Goal: Task Accomplishment & Management: Manage account settings

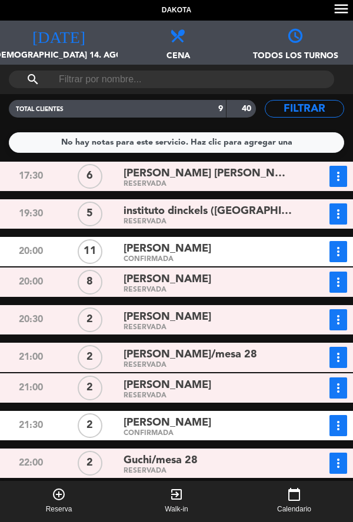
click at [63, 48] on div "[DATE] jue. 14. ago. [DATE]" at bounding box center [59, 43] width 118 height 44
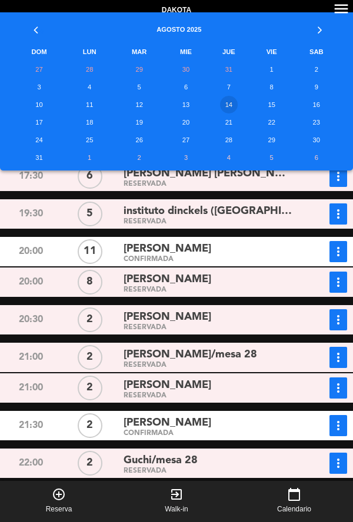
click at [192, 250] on span "[PERSON_NAME]" at bounding box center [167, 248] width 88 height 17
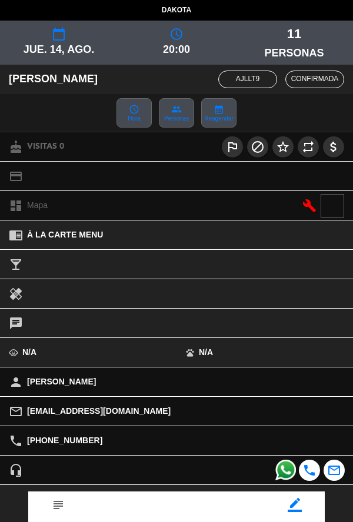
scroll to position [135, 0]
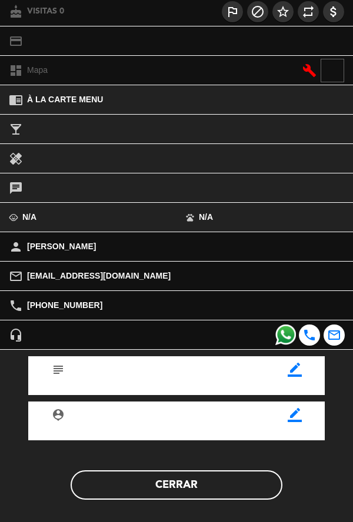
click at [199, 495] on button "Cerrar" at bounding box center [177, 484] width 212 height 29
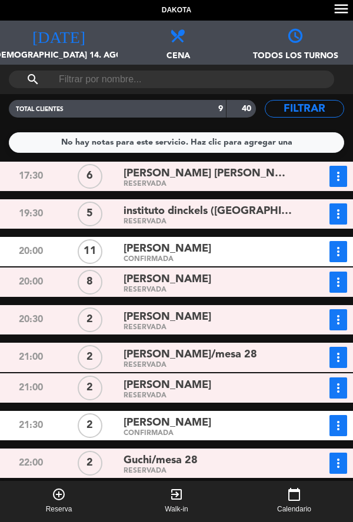
click at [249, 209] on div "instituto dinckels ([GEOGRAPHIC_DATA])" at bounding box center [207, 211] width 169 height 16
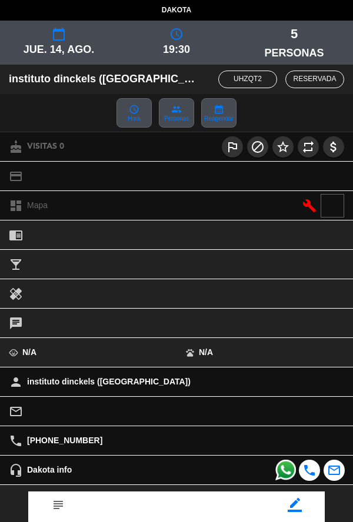
click at [306, 509] on div "border_color" at bounding box center [295, 500] width 42 height 18
click at [290, 506] on icon "border_color" at bounding box center [294, 505] width 14 height 14
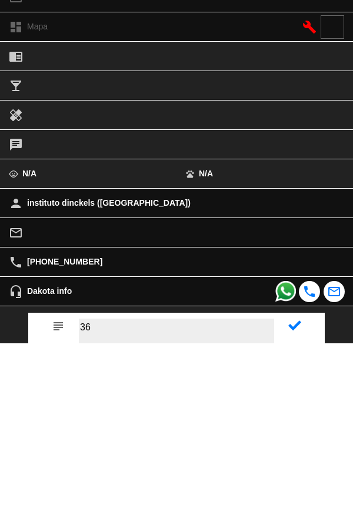
type textarea "36"
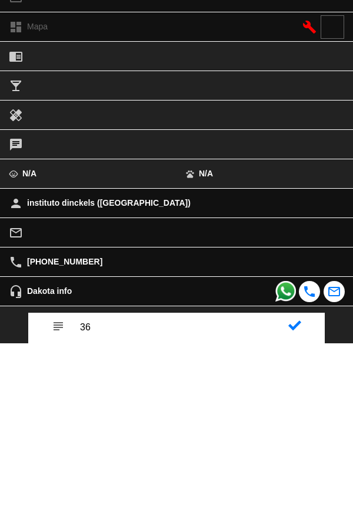
click at [295, 507] on icon at bounding box center [294, 504] width 13 height 13
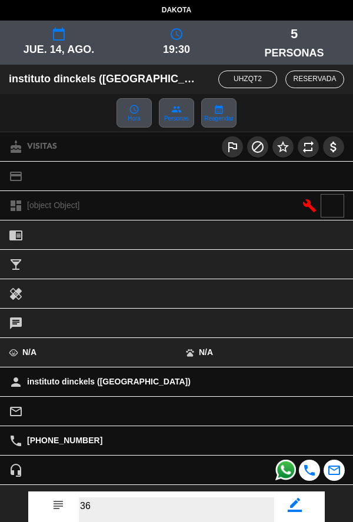
scroll to position [136, 0]
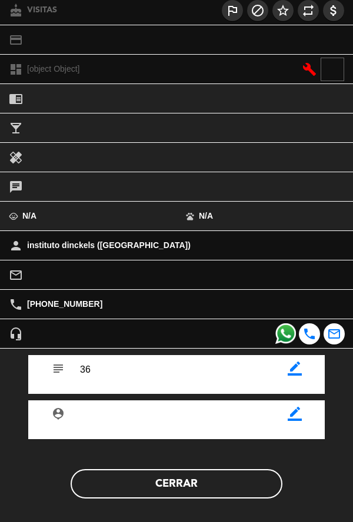
click at [226, 474] on button "Cerrar" at bounding box center [177, 483] width 212 height 29
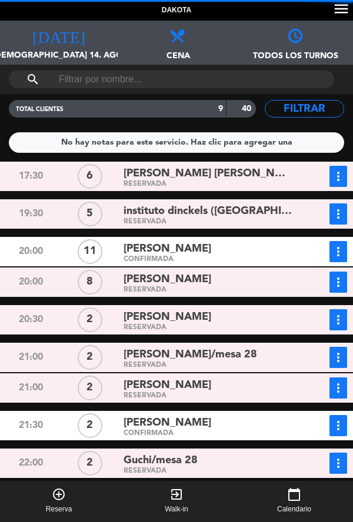
click at [214, 260] on div "CONFIRMADA" at bounding box center [207, 259] width 169 height 5
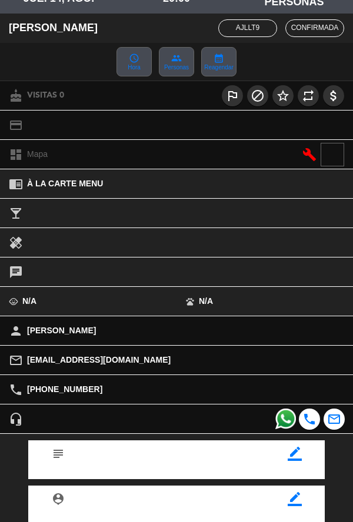
scroll to position [135, 0]
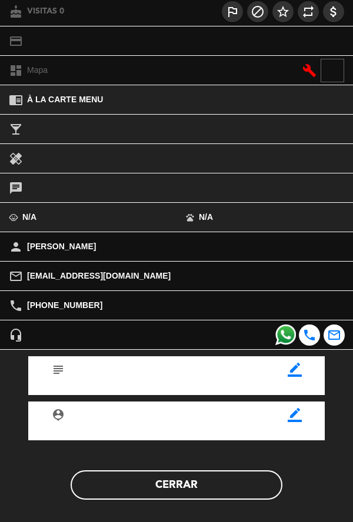
click at [293, 376] on icon "border_color" at bounding box center [294, 370] width 14 height 14
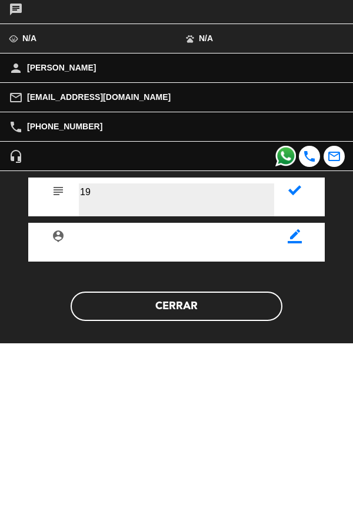
type textarea "19"
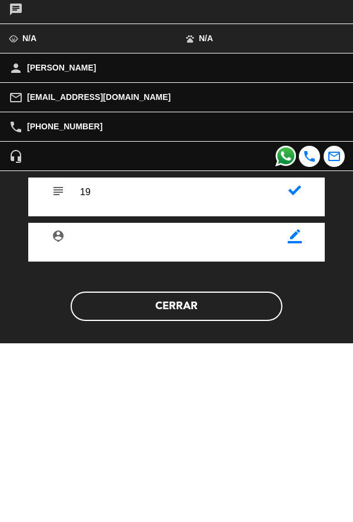
click at [288, 371] on icon at bounding box center [294, 369] width 13 height 13
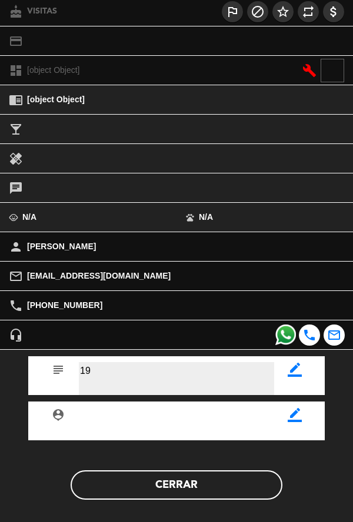
scroll to position [136, 0]
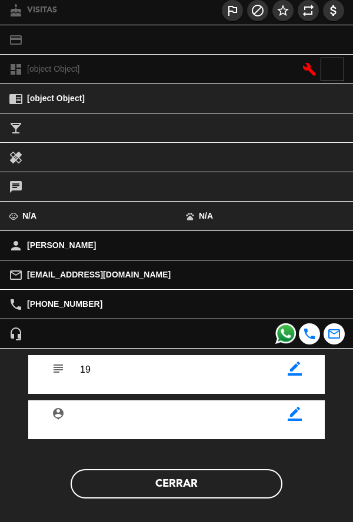
click at [215, 473] on button "Cerrar" at bounding box center [177, 483] width 212 height 29
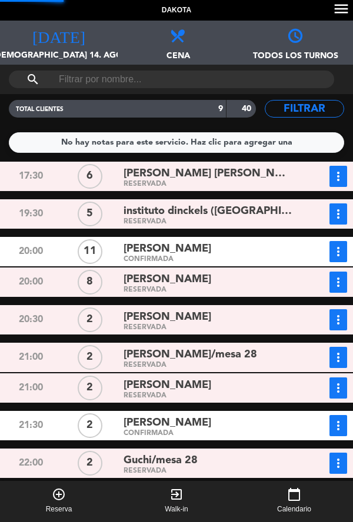
click at [217, 279] on div "[PERSON_NAME]" at bounding box center [207, 279] width 169 height 16
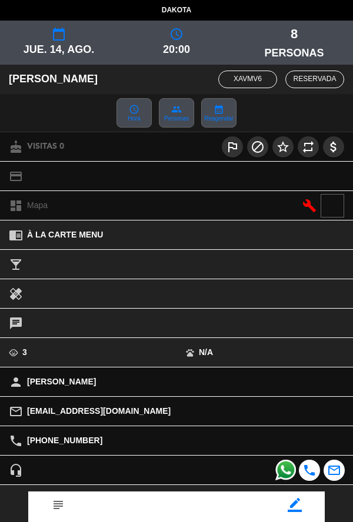
click at [343, 431] on div "local_phone [PHONE_NUMBER]" at bounding box center [176, 440] width 353 height 29
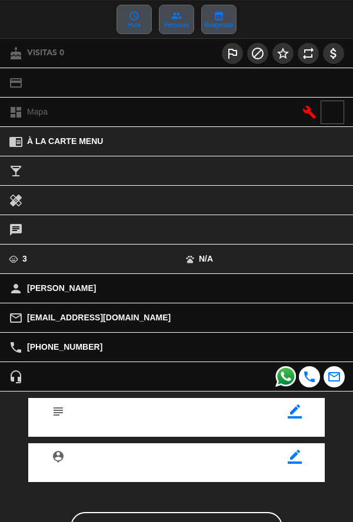
scroll to position [135, 0]
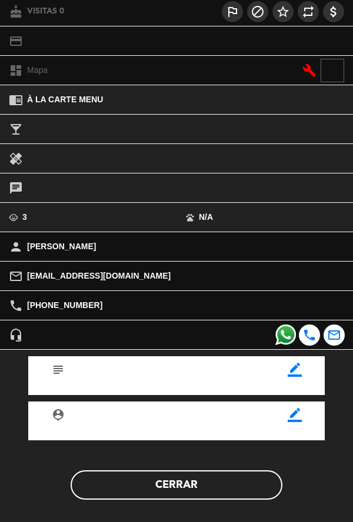
click at [220, 490] on button "Cerrar" at bounding box center [177, 484] width 212 height 29
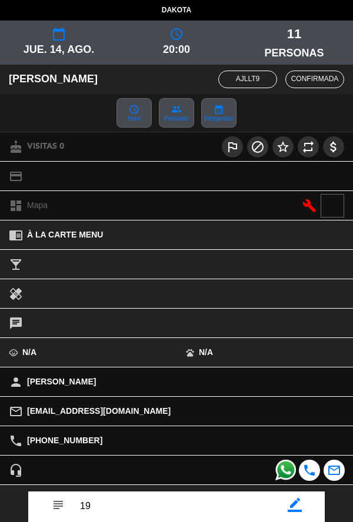
scroll to position [136, 0]
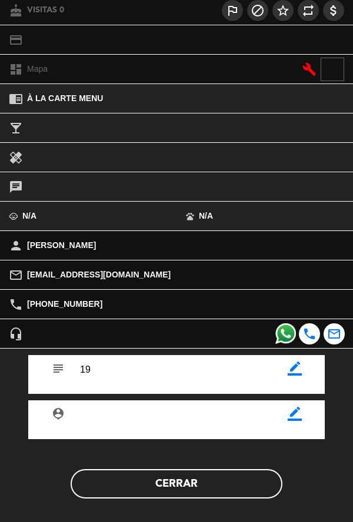
click at [199, 495] on button "Cerrar" at bounding box center [177, 483] width 212 height 29
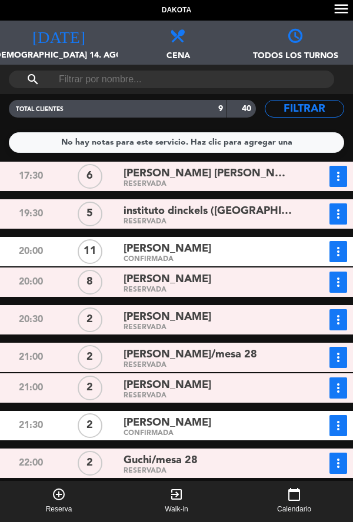
click at [217, 324] on div "[PERSON_NAME]" at bounding box center [207, 317] width 169 height 16
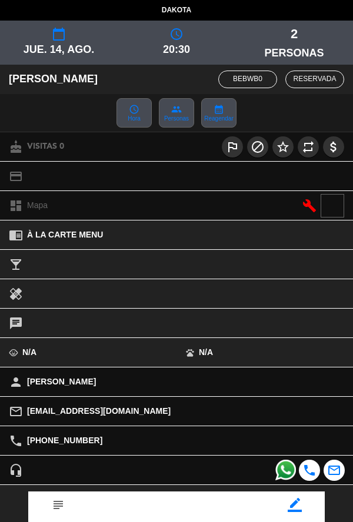
scroll to position [135, 0]
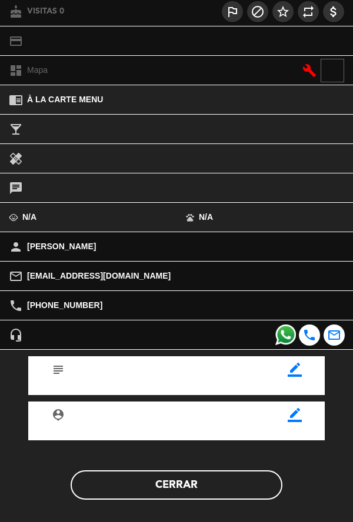
click at [295, 375] on icon "border_color" at bounding box center [294, 370] width 14 height 14
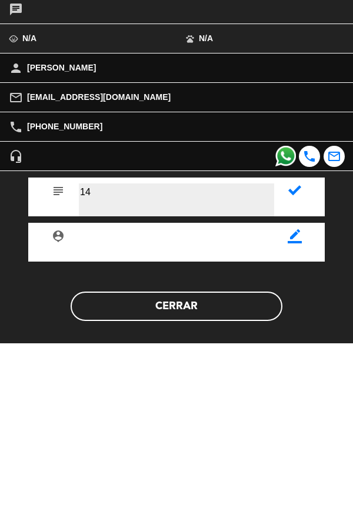
type textarea "14"
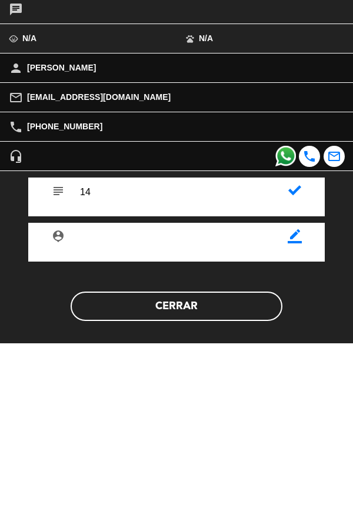
click at [293, 375] on icon at bounding box center [294, 369] width 13 height 13
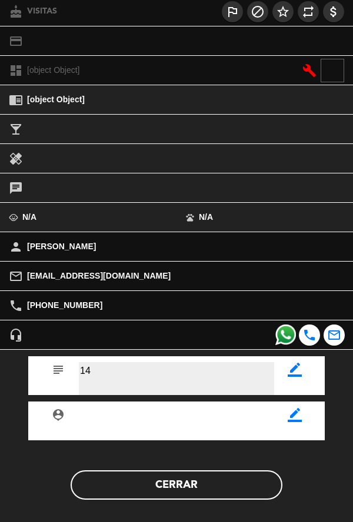
scroll to position [136, 0]
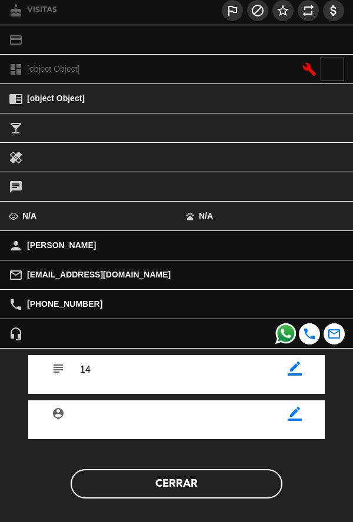
click at [219, 473] on button "Cerrar" at bounding box center [177, 483] width 212 height 29
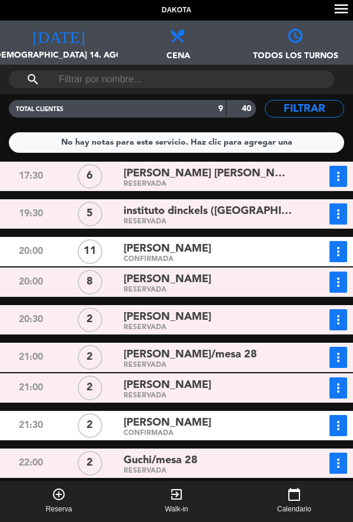
click at [250, 365] on div "RESERVADA" at bounding box center [207, 365] width 169 height 5
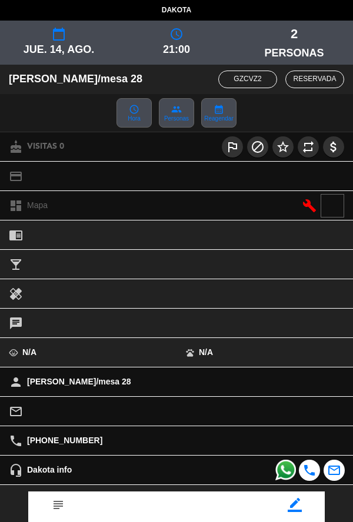
click at [291, 509] on icon "border_color" at bounding box center [294, 505] width 14 height 14
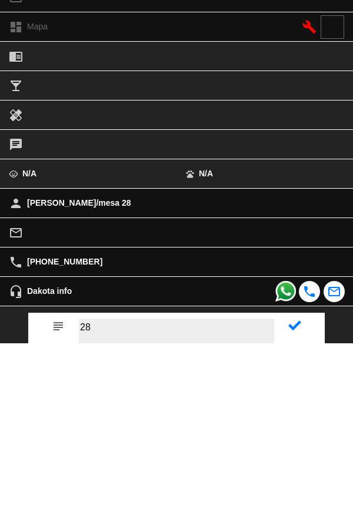
type textarea "28"
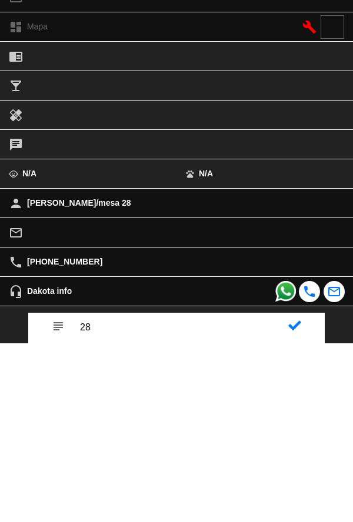
click at [288, 504] on icon at bounding box center [294, 504] width 13 height 13
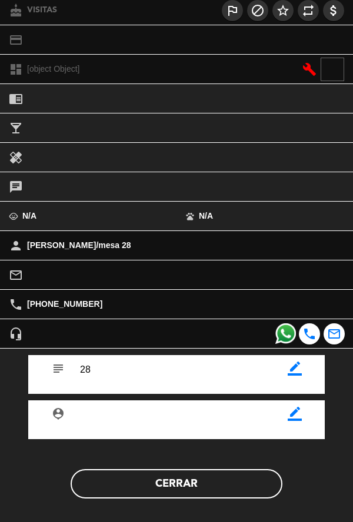
click at [230, 487] on button "Cerrar" at bounding box center [177, 483] width 212 height 29
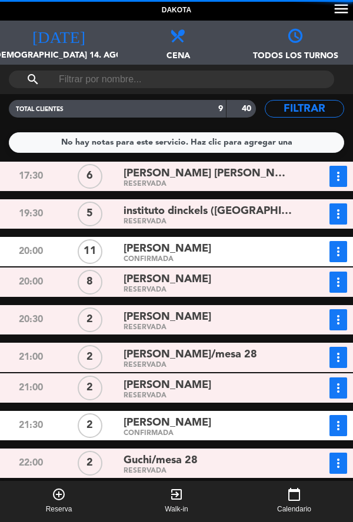
click at [241, 391] on div "[PERSON_NAME]" at bounding box center [207, 385] width 169 height 16
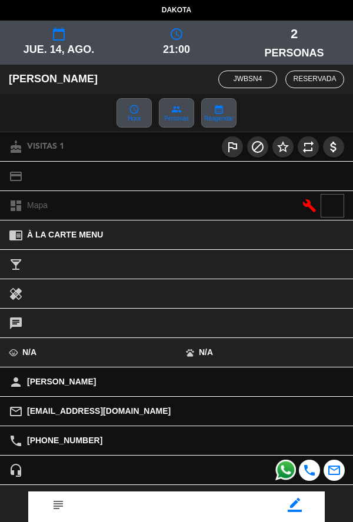
click at [293, 512] on icon "border_color" at bounding box center [294, 505] width 14 height 14
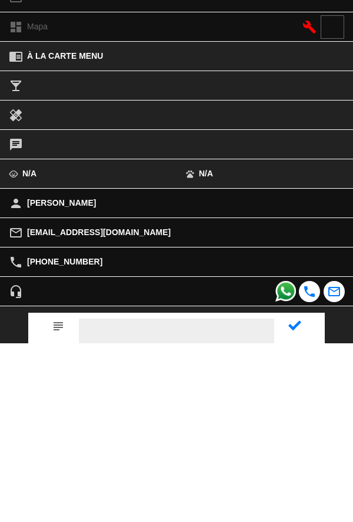
type textarea "Q"
type textarea "15"
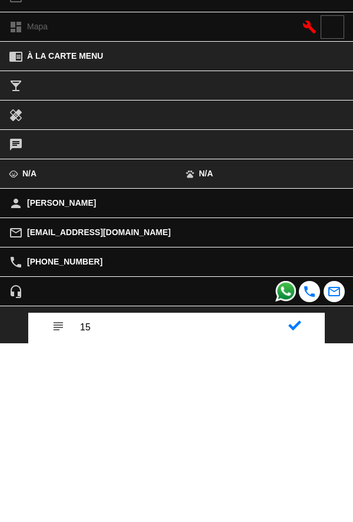
click at [290, 505] on icon at bounding box center [294, 504] width 13 height 13
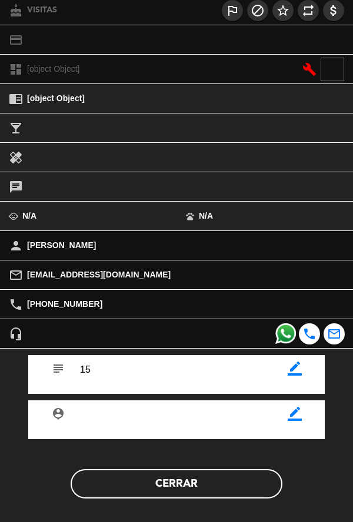
click at [220, 486] on button "Cerrar" at bounding box center [177, 483] width 212 height 29
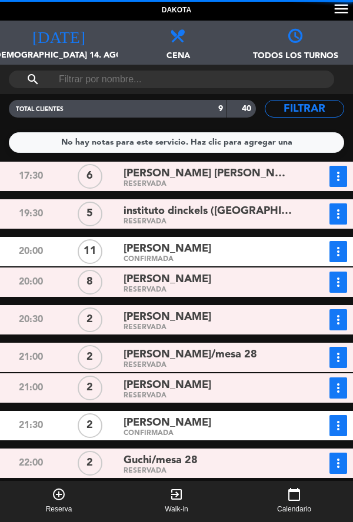
click at [258, 387] on div "[PERSON_NAME]" at bounding box center [207, 385] width 169 height 16
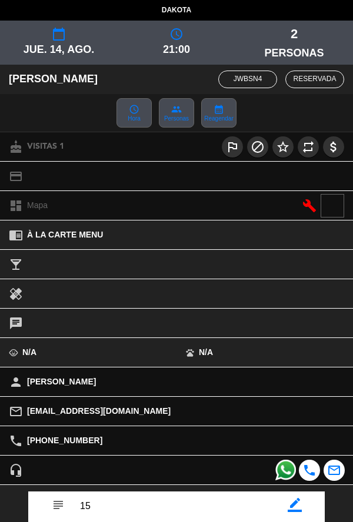
scroll to position [80, 0]
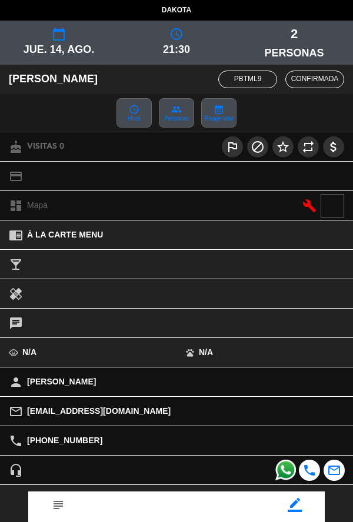
click at [288, 506] on icon "border_color" at bounding box center [294, 505] width 14 height 14
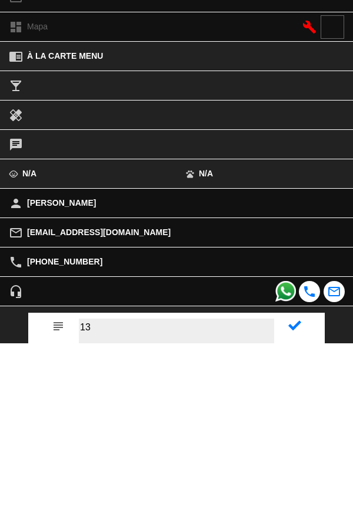
type textarea "13"
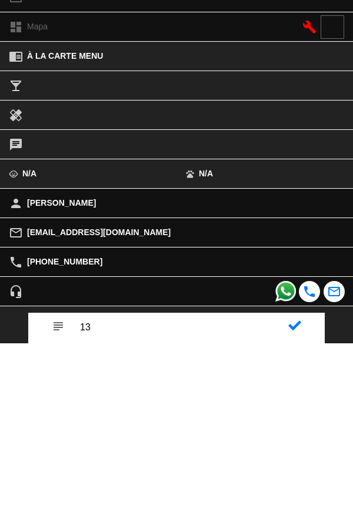
click at [290, 508] on icon at bounding box center [294, 504] width 13 height 13
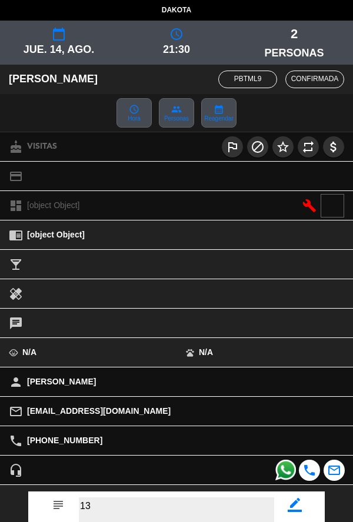
scroll to position [136, 0]
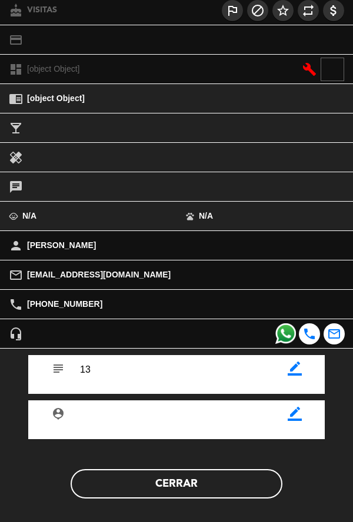
click at [243, 487] on button "Cerrar" at bounding box center [177, 483] width 212 height 29
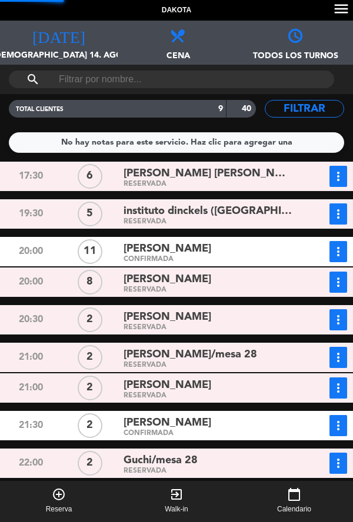
click at [227, 487] on div "17:30 6 [PERSON_NAME] [PERSON_NAME] RESERVADA more_vert Estado de la reserva [P…" at bounding box center [176, 364] width 358 height 404
click at [258, 467] on div "Guchi/mesa 28" at bounding box center [207, 460] width 169 height 16
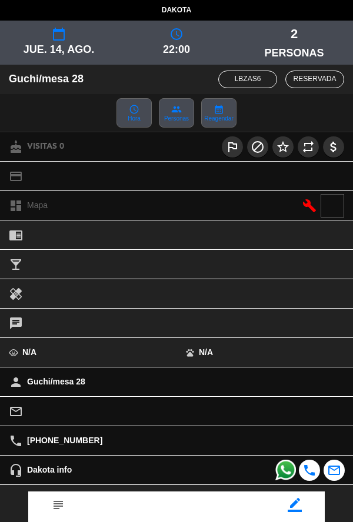
scroll to position [79, 0]
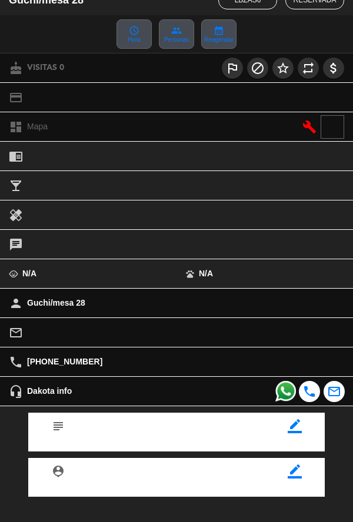
click at [290, 432] on icon "border_color" at bounding box center [294, 426] width 14 height 14
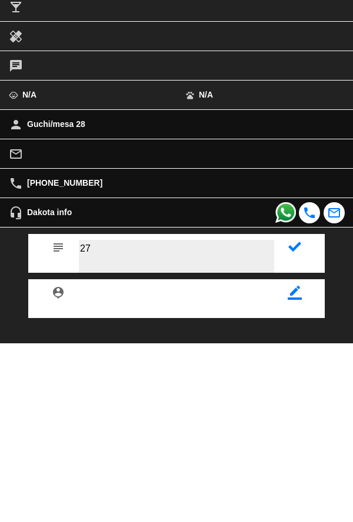
type textarea "27"
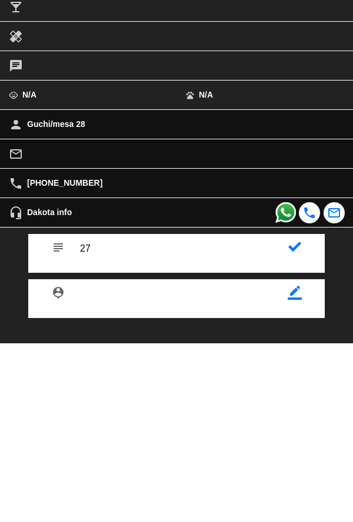
click at [294, 451] on div "subject" at bounding box center [176, 431] width 296 height 39
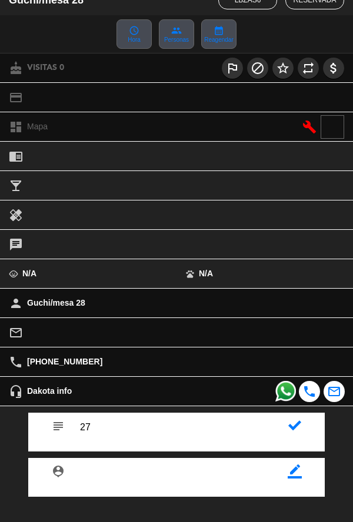
click at [291, 429] on icon at bounding box center [294, 425] width 13 height 13
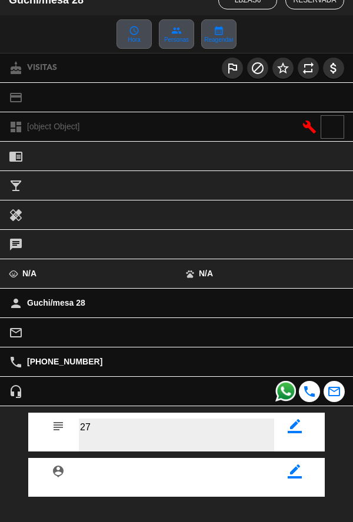
scroll to position [136, 0]
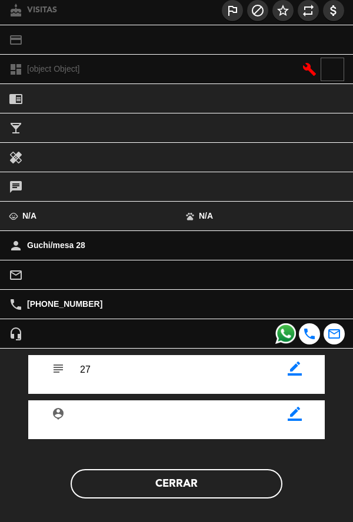
click at [192, 496] on button "Cerrar" at bounding box center [177, 483] width 212 height 29
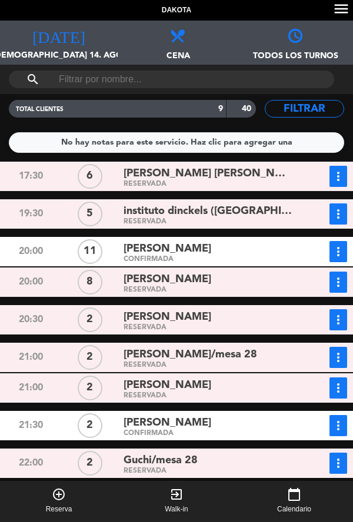
click at [261, 425] on div "[PERSON_NAME]" at bounding box center [207, 423] width 169 height 16
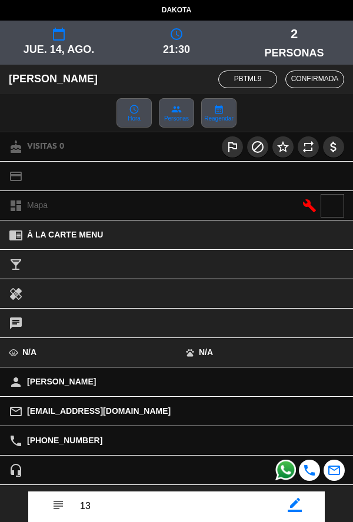
scroll to position [80, 0]
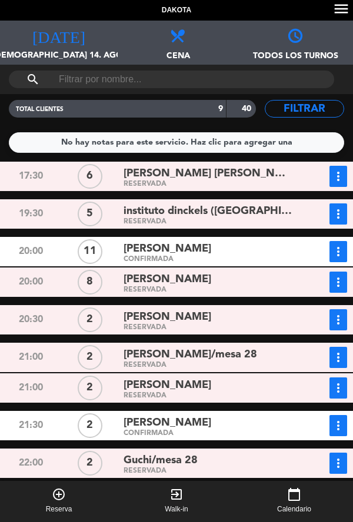
click at [232, 325] on div "RESERVADA" at bounding box center [207, 327] width 169 height 5
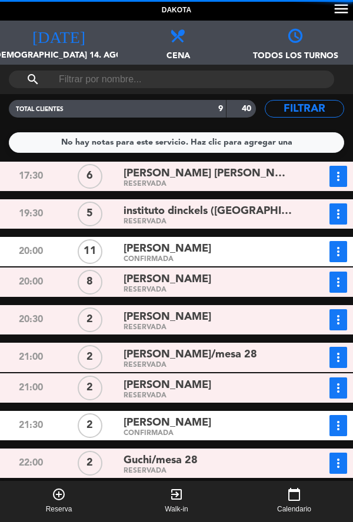
click at [264, 364] on div "RESERVADA" at bounding box center [207, 365] width 169 height 5
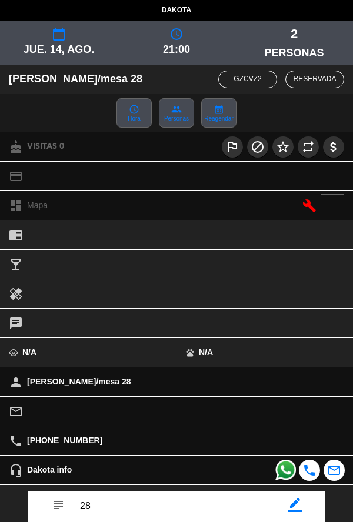
click at [298, 511] on icon "border_color" at bounding box center [294, 505] width 14 height 14
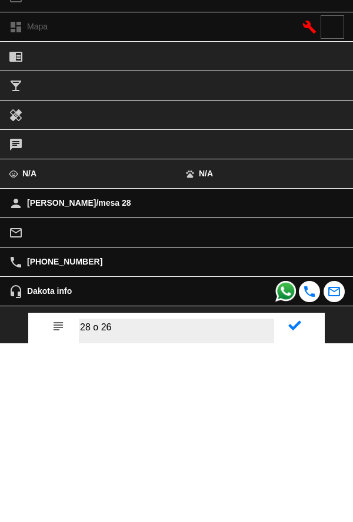
type textarea "28 o 26"
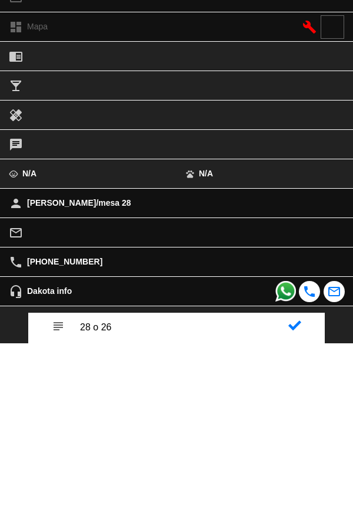
click at [325, 508] on div "subject" at bounding box center [176, 510] width 370 height 39
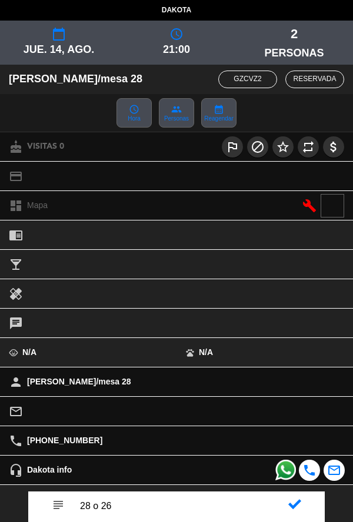
click at [294, 502] on icon at bounding box center [294, 504] width 13 height 13
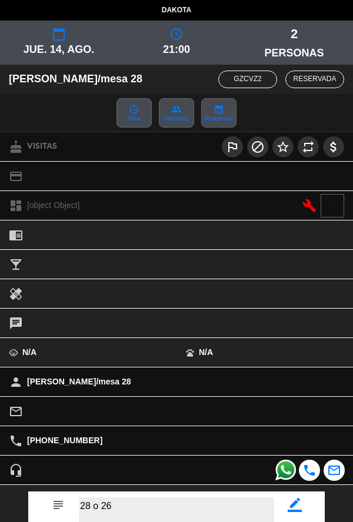
scroll to position [136, 0]
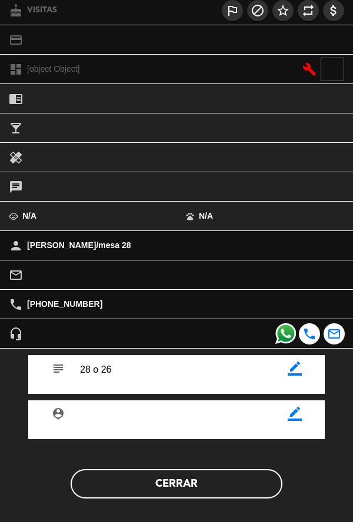
click at [226, 487] on button "Cerrar" at bounding box center [177, 483] width 212 height 29
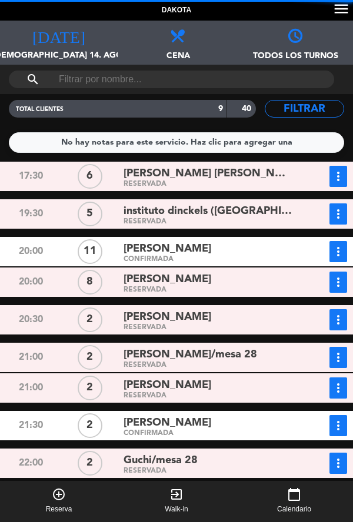
click at [246, 471] on div "RESERVADA" at bounding box center [207, 470] width 169 height 5
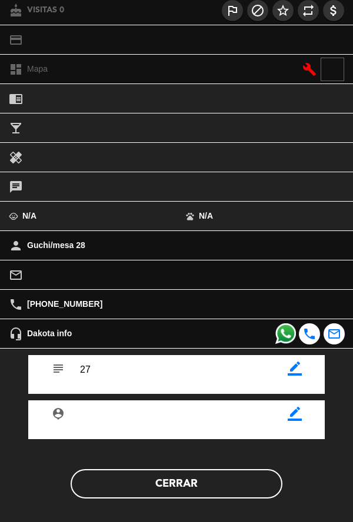
click at [217, 488] on button "Cerrar" at bounding box center [177, 483] width 212 height 29
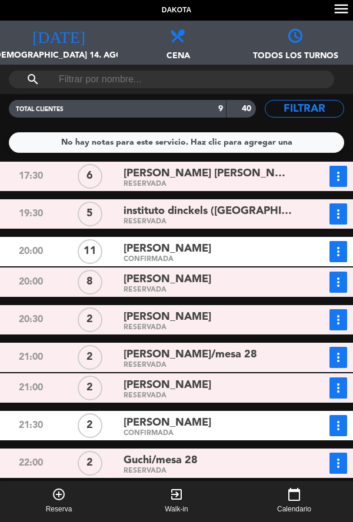
click at [239, 250] on div "[PERSON_NAME]" at bounding box center [207, 249] width 169 height 16
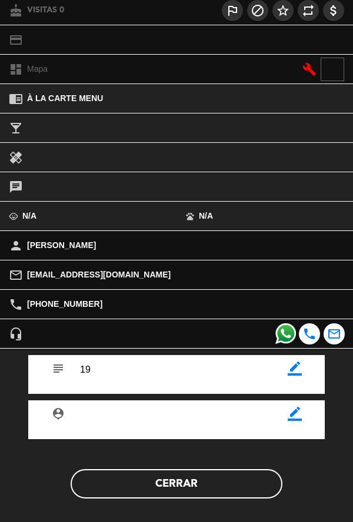
click at [220, 479] on button "Cerrar" at bounding box center [177, 483] width 212 height 29
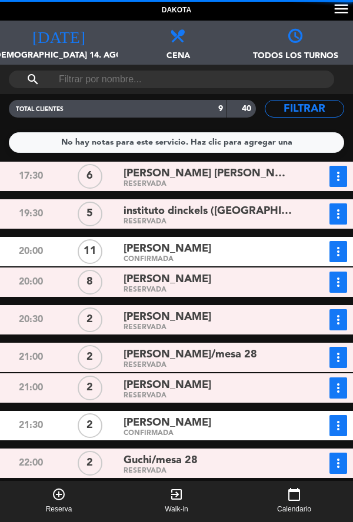
click at [226, 249] on div "[PERSON_NAME]" at bounding box center [207, 249] width 169 height 16
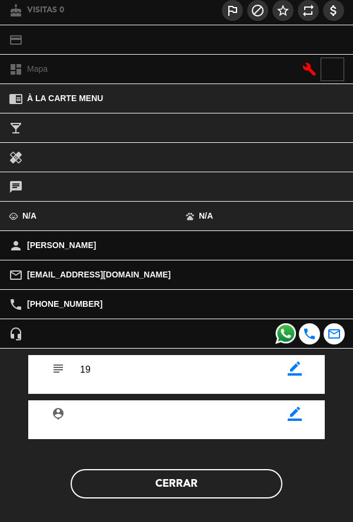
click at [178, 493] on button "Cerrar" at bounding box center [177, 483] width 212 height 29
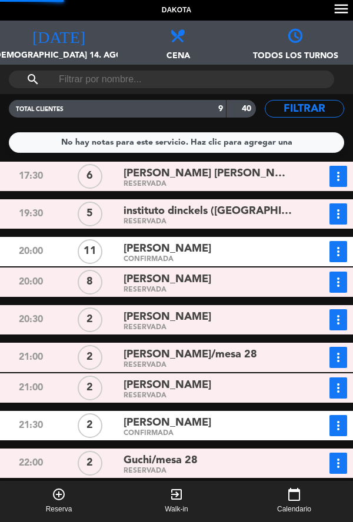
click at [162, 518] on button "exit_to_app Walk-in" at bounding box center [177, 501] width 118 height 41
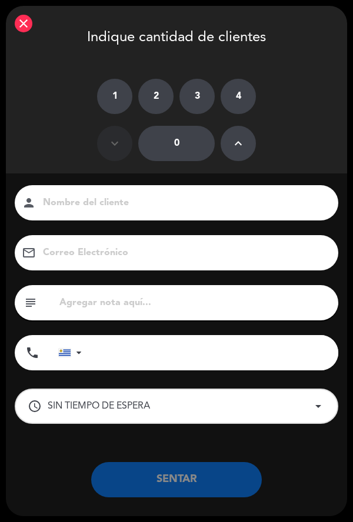
click at [38, 33] on div "close Indique cantidad de clientes" at bounding box center [176, 36] width 341 height 61
click at [36, 40] on div "close Indique cantidad de clientes" at bounding box center [176, 36] width 341 height 61
click at [28, 27] on icon "close" at bounding box center [23, 23] width 14 height 14
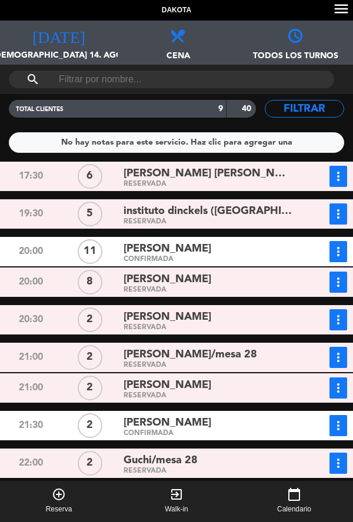
click at [56, 508] on span "Reserva" at bounding box center [59, 510] width 26 height 12
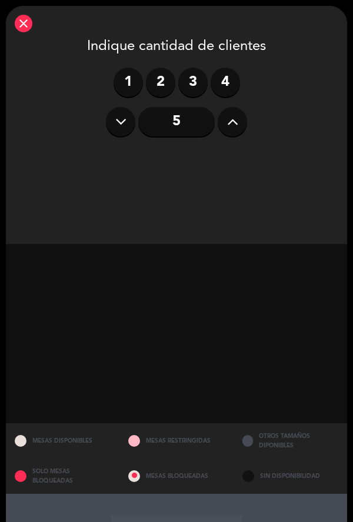
click at [216, 82] on label "4" at bounding box center [224, 82] width 29 height 29
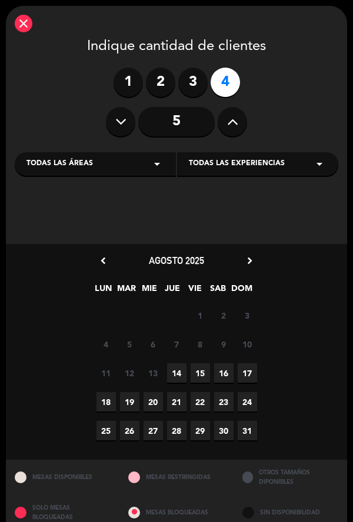
click at [197, 375] on span "15" at bounding box center [199, 372] width 19 height 19
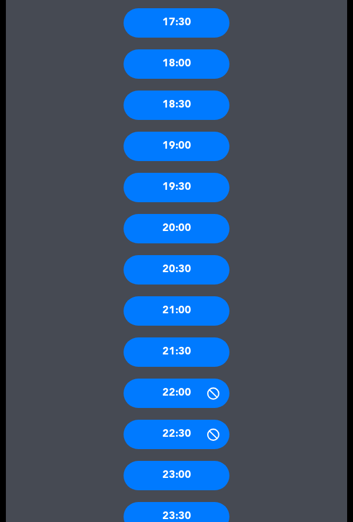
click at [179, 214] on div "20:00" at bounding box center [176, 228] width 106 height 29
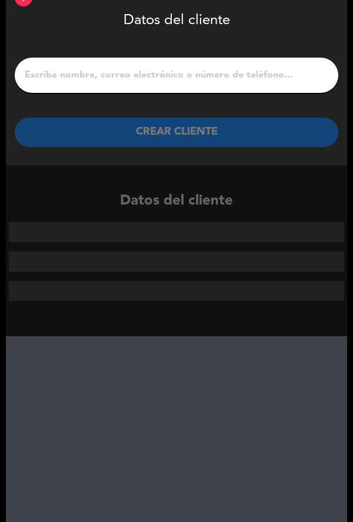
scroll to position [0, 0]
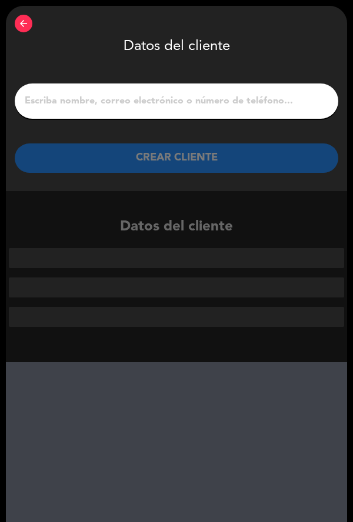
click at [129, 104] on input "1" at bounding box center [177, 101] width 306 height 16
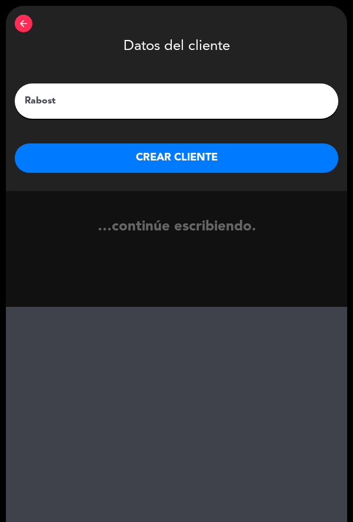
type input "Rabosto"
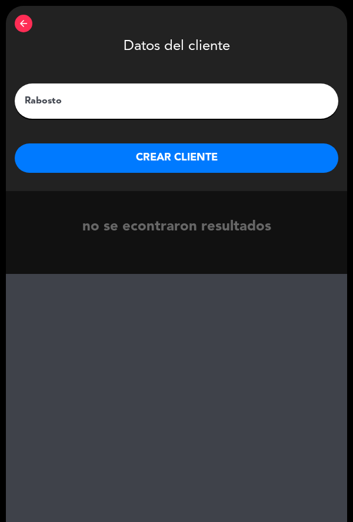
click at [203, 162] on button "CREAR CLIENTE" at bounding box center [176, 157] width 323 height 29
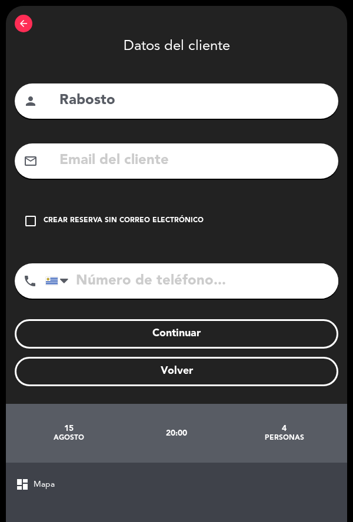
click at [45, 220] on div "Crear reserva sin correo electrónico" at bounding box center [123, 221] width 160 height 12
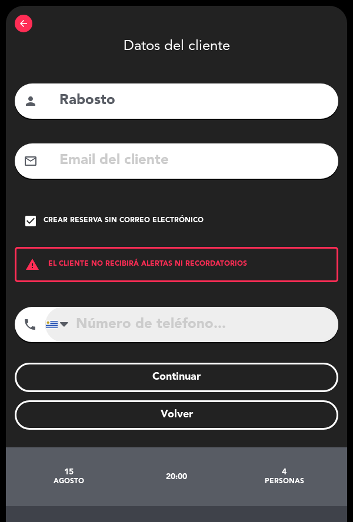
click at [132, 331] on input "tel" at bounding box center [191, 324] width 293 height 35
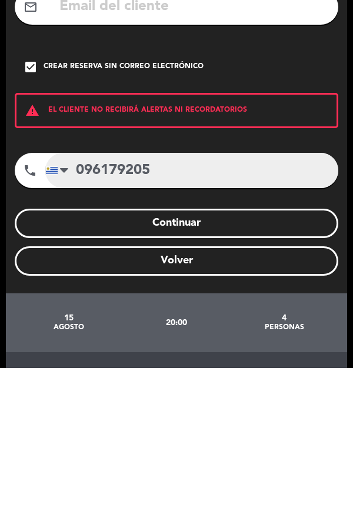
type input "096179205"
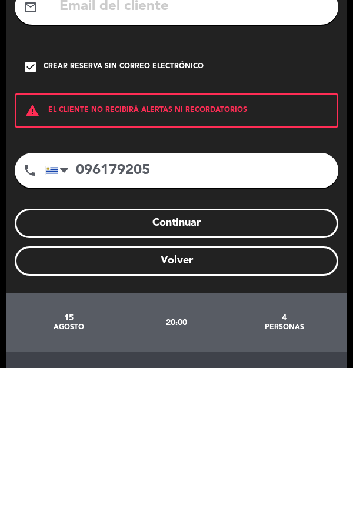
click at [100, 368] on button "Continuar" at bounding box center [176, 377] width 323 height 29
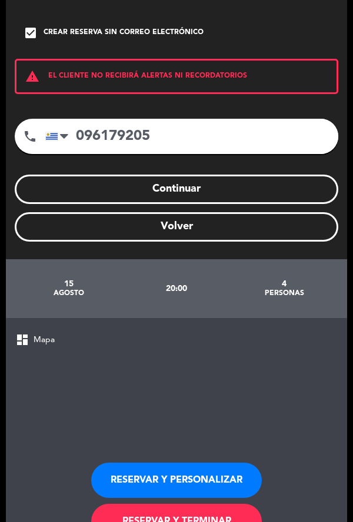
scroll to position [257, 0]
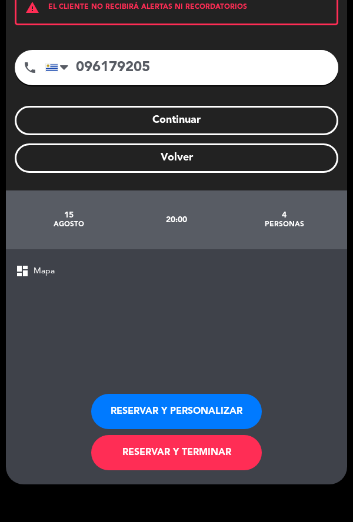
click at [162, 460] on button "RESERVAR Y TERMINAR" at bounding box center [176, 452] width 170 height 35
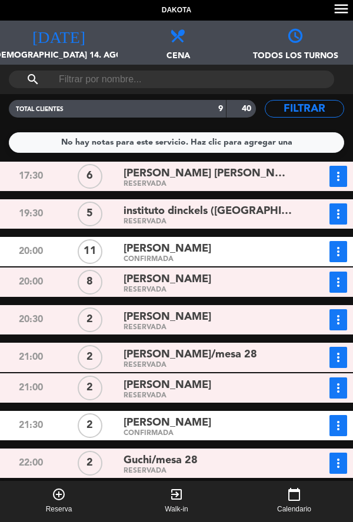
click at [43, 63] on span "[DEMOGRAPHIC_DATA] 14. ago." at bounding box center [59, 60] width 118 height 22
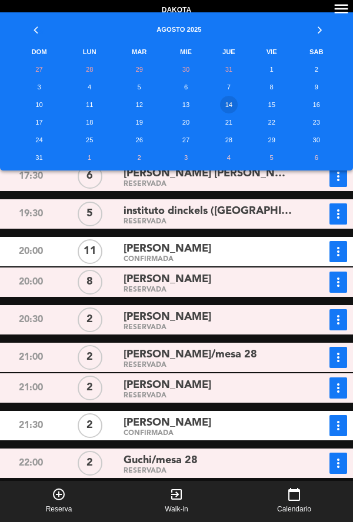
click at [273, 102] on td "15" at bounding box center [271, 105] width 41 height 18
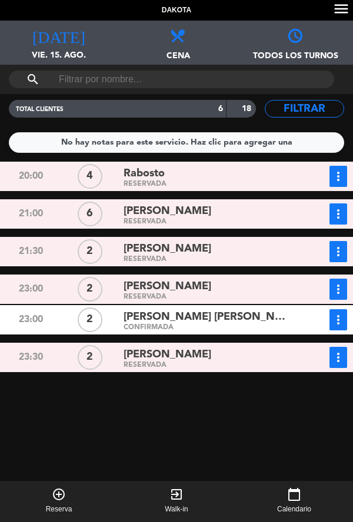
click at [79, 61] on span "vie. 15. ago." at bounding box center [59, 60] width 118 height 22
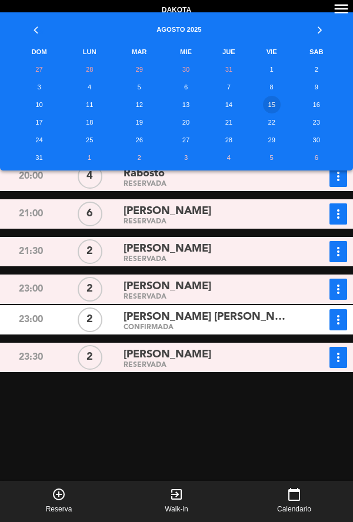
click at [232, 107] on td "14" at bounding box center [228, 105] width 45 height 18
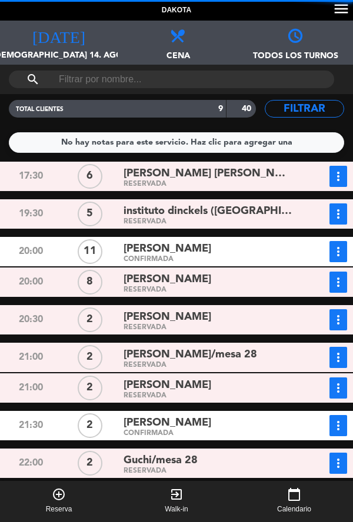
scroll to position [28, 0]
click at [242, 309] on div "[PERSON_NAME]" at bounding box center [207, 317] width 169 height 16
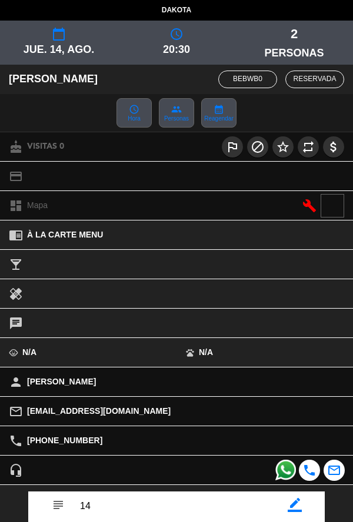
scroll to position [136, 0]
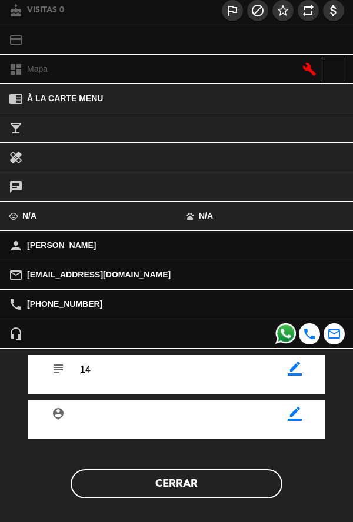
click at [297, 384] on div "subject border_color" at bounding box center [176, 374] width 296 height 39
click at [296, 374] on icon "border_color" at bounding box center [294, 368] width 14 height 14
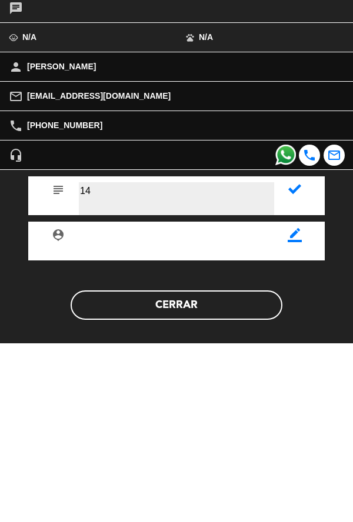
type textarea "1"
type textarea "22"
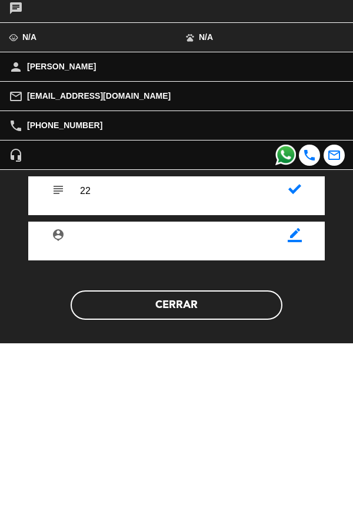
click at [291, 372] on icon at bounding box center [294, 367] width 13 height 13
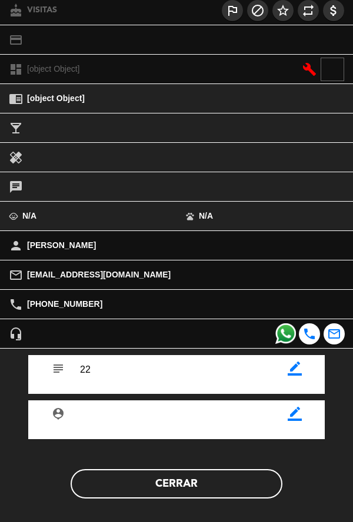
click at [220, 479] on button "Cerrar" at bounding box center [177, 483] width 212 height 29
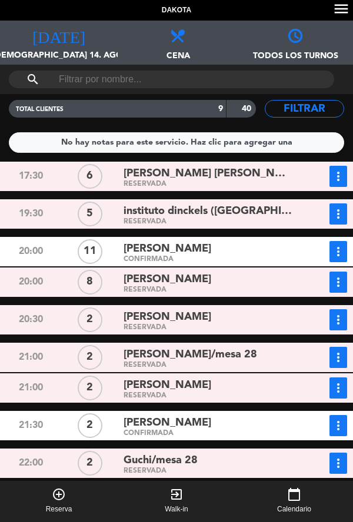
click at [226, 363] on div "RESERVADA" at bounding box center [207, 365] width 169 height 5
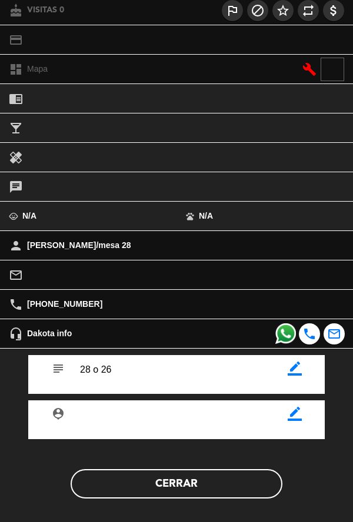
click at [221, 495] on button "Cerrar" at bounding box center [177, 483] width 212 height 29
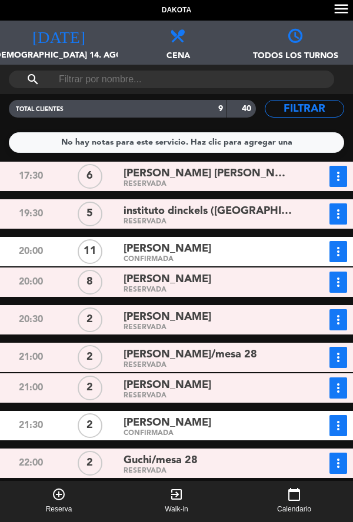
click at [273, 347] on div "[PERSON_NAME]/mesa 28" at bounding box center [207, 355] width 169 height 16
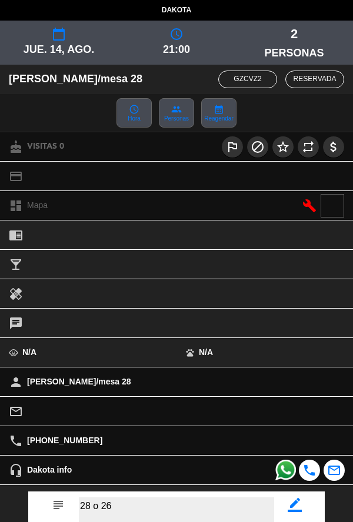
click at [214, 508] on textarea at bounding box center [176, 513] width 195 height 33
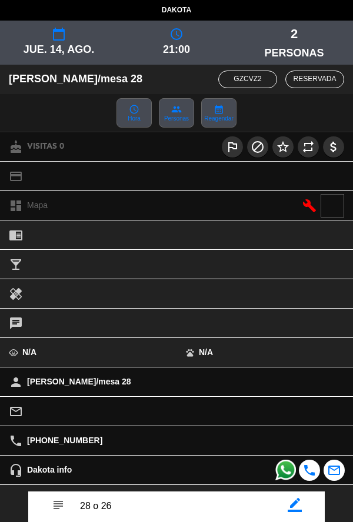
click at [301, 509] on icon "border_color" at bounding box center [294, 505] width 14 height 14
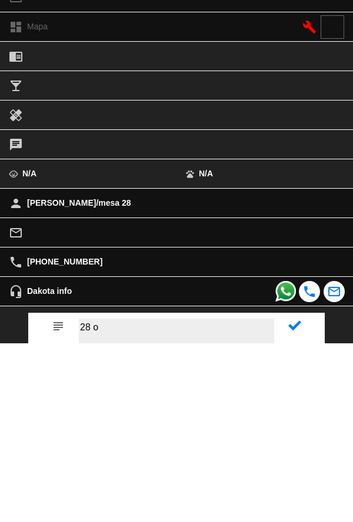
scroll to position [5, 0]
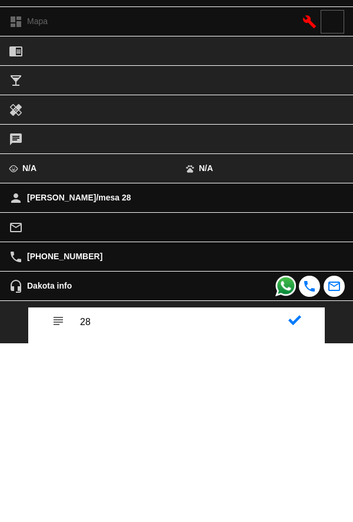
click at [283, 512] on div "subject" at bounding box center [176, 505] width 296 height 39
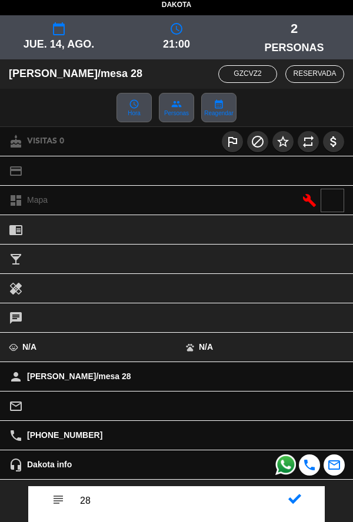
scroll to position [136, 0]
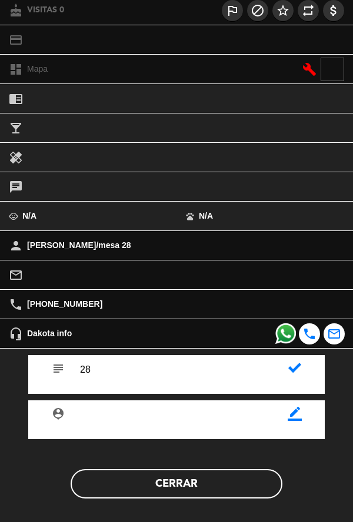
click at [290, 382] on div "subject" at bounding box center [176, 374] width 296 height 39
click at [298, 364] on icon at bounding box center [294, 367] width 13 height 13
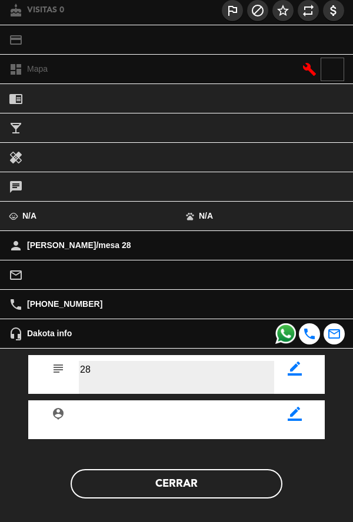
type textarea "28"
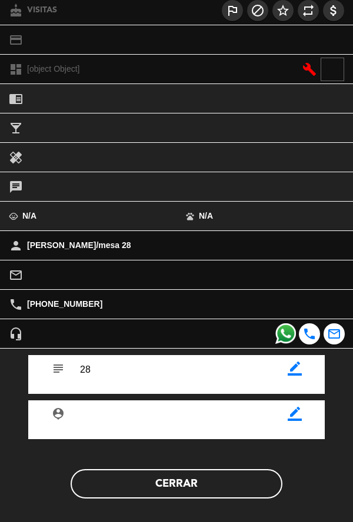
click at [223, 495] on button "Cerrar" at bounding box center [177, 483] width 212 height 29
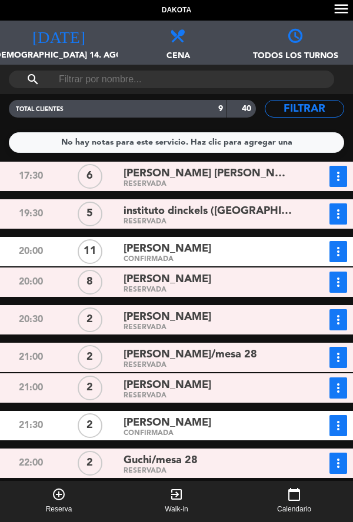
scroll to position [0, 0]
click at [256, 397] on div "RESERVADA" at bounding box center [207, 395] width 169 height 5
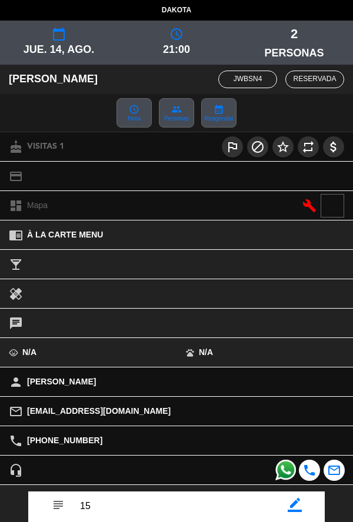
scroll to position [136, 0]
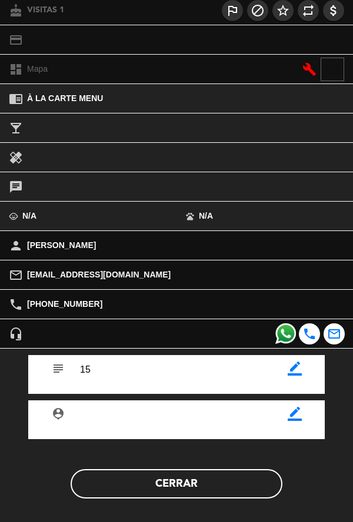
click at [212, 482] on button "Cerrar" at bounding box center [177, 483] width 212 height 29
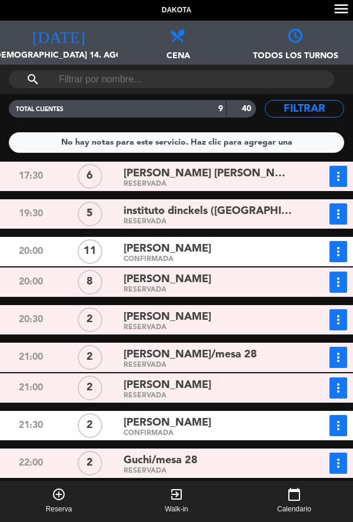
click at [241, 432] on div "CONFIRMADA" at bounding box center [207, 433] width 169 height 5
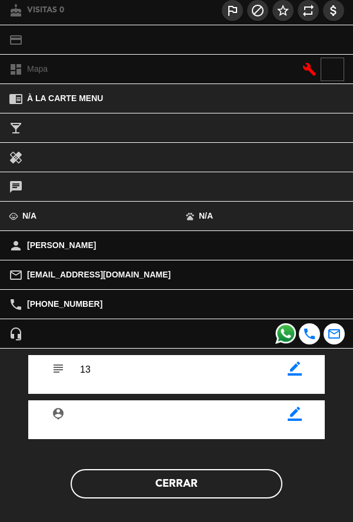
click at [229, 494] on button "Cerrar" at bounding box center [177, 483] width 212 height 29
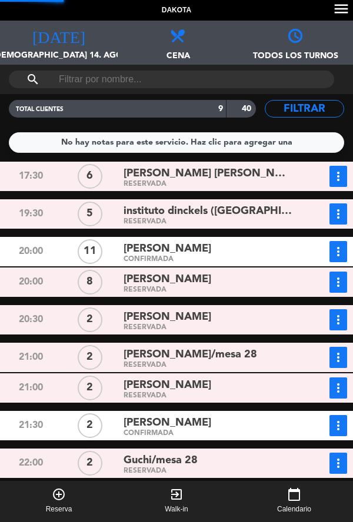
click at [251, 467] on div "Guchi/mesa 28" at bounding box center [207, 460] width 169 height 16
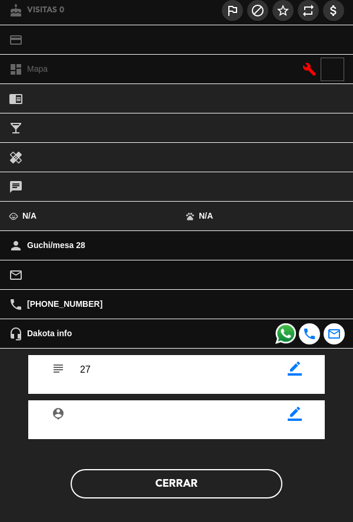
click at [229, 494] on button "Cerrar" at bounding box center [177, 483] width 212 height 29
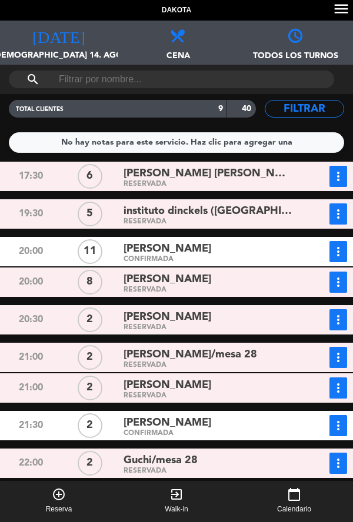
click at [235, 325] on div "RESERVADA" at bounding box center [207, 327] width 169 height 5
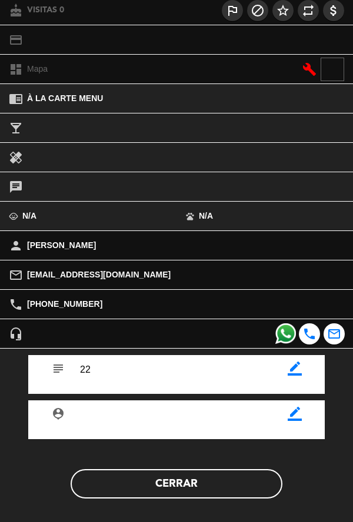
click at [202, 486] on button "Cerrar" at bounding box center [177, 483] width 212 height 29
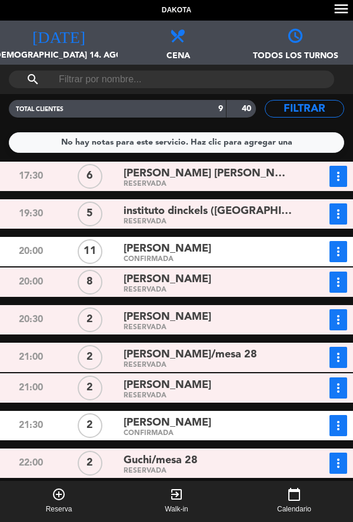
scroll to position [0, 0]
click at [163, 484] on button "exit_to_app Walk-in" at bounding box center [177, 501] width 118 height 41
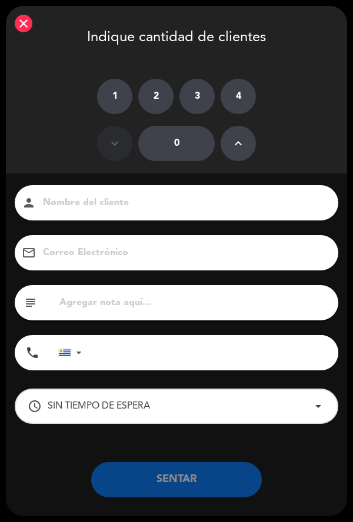
click at [15, 22] on div "close" at bounding box center [24, 24] width 18 height 18
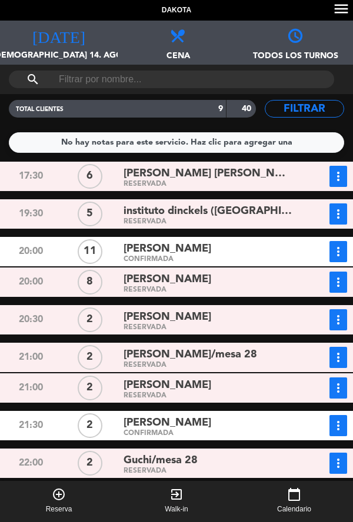
scroll to position [36, 0]
click at [241, 347] on div "[PERSON_NAME]/mesa 28" at bounding box center [207, 355] width 169 height 16
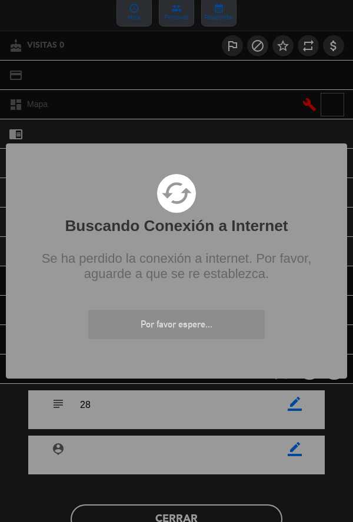
scroll to position [0, 0]
